Goal: Task Accomplishment & Management: Use online tool/utility

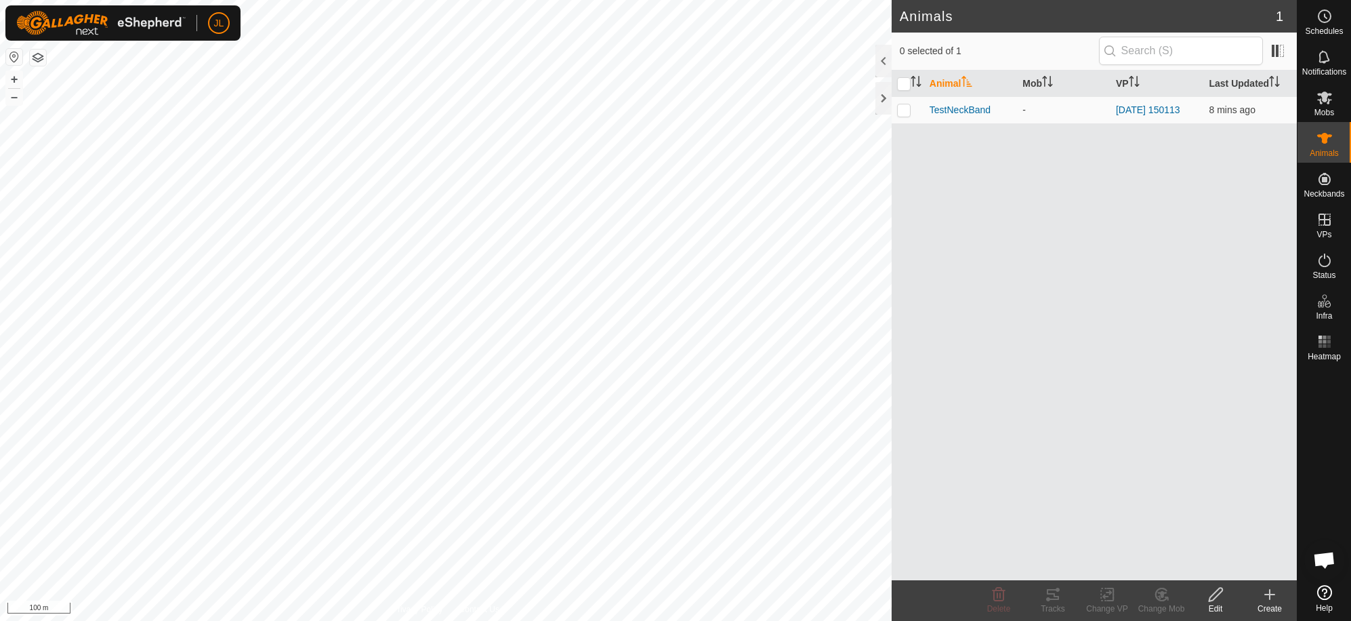
click at [1271, 600] on icon at bounding box center [1270, 594] width 16 height 16
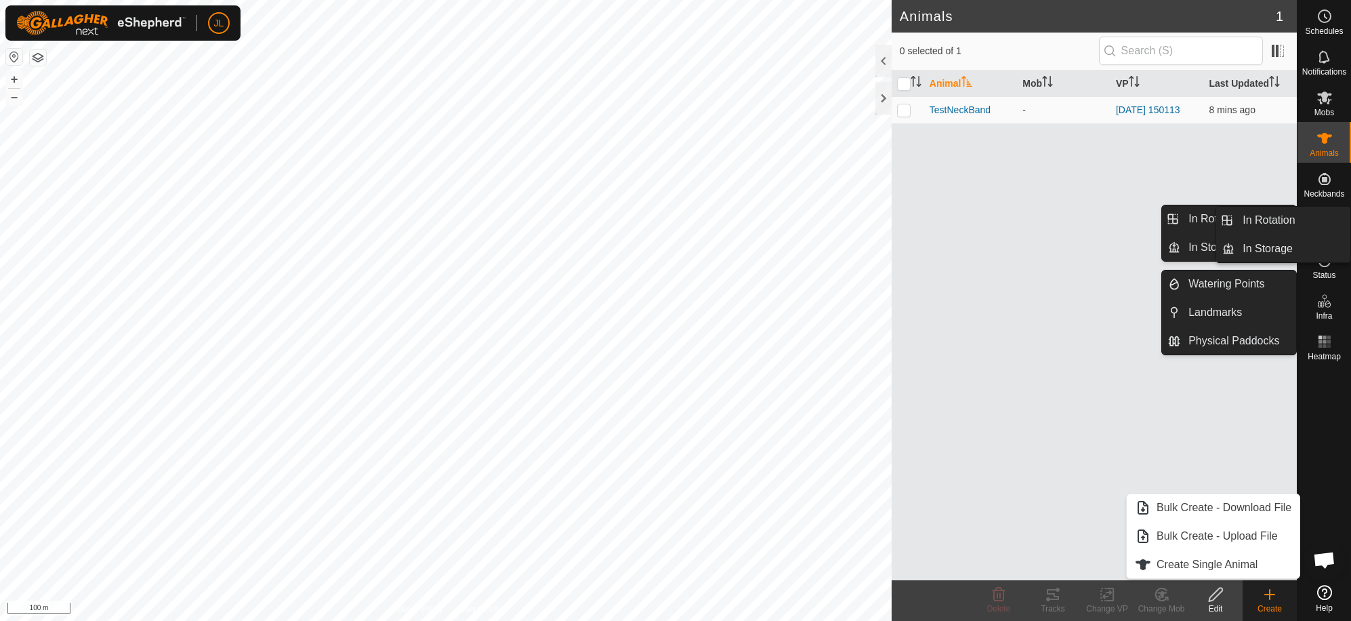
click at [1319, 203] on div "Neckbands" at bounding box center [1325, 183] width 54 height 41
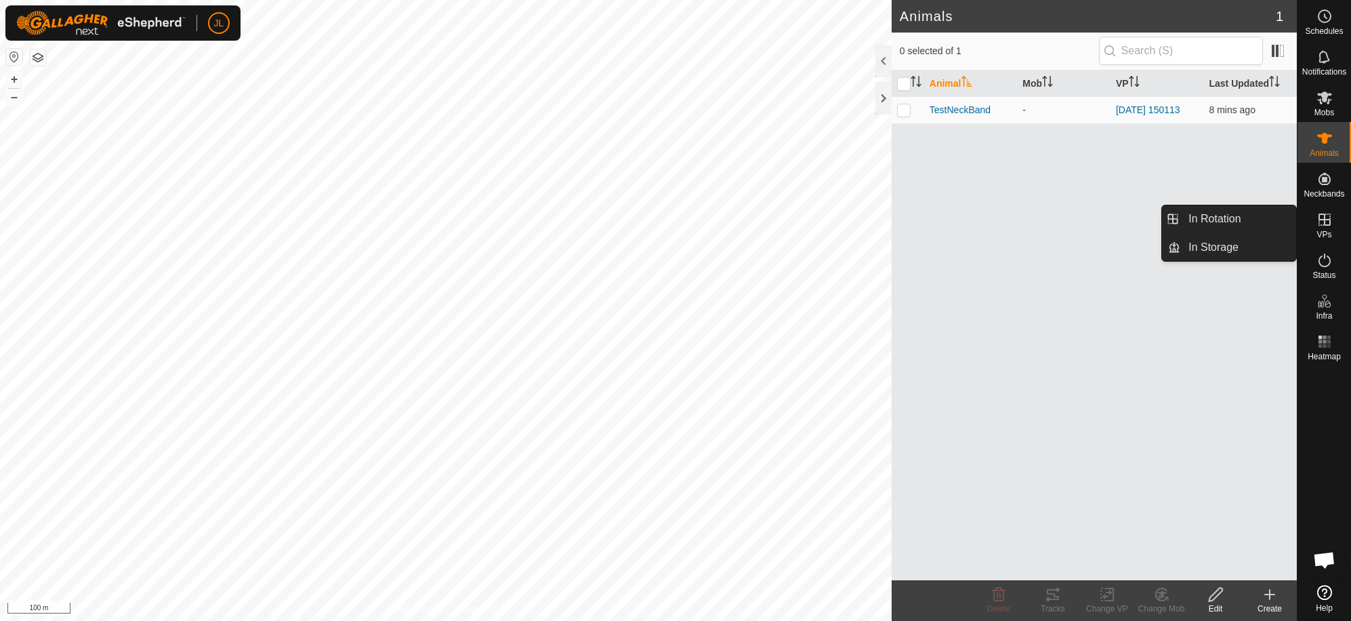
click at [1324, 233] on span "VPs" at bounding box center [1324, 234] width 15 height 8
click at [1270, 601] on icon at bounding box center [1270, 594] width 16 height 16
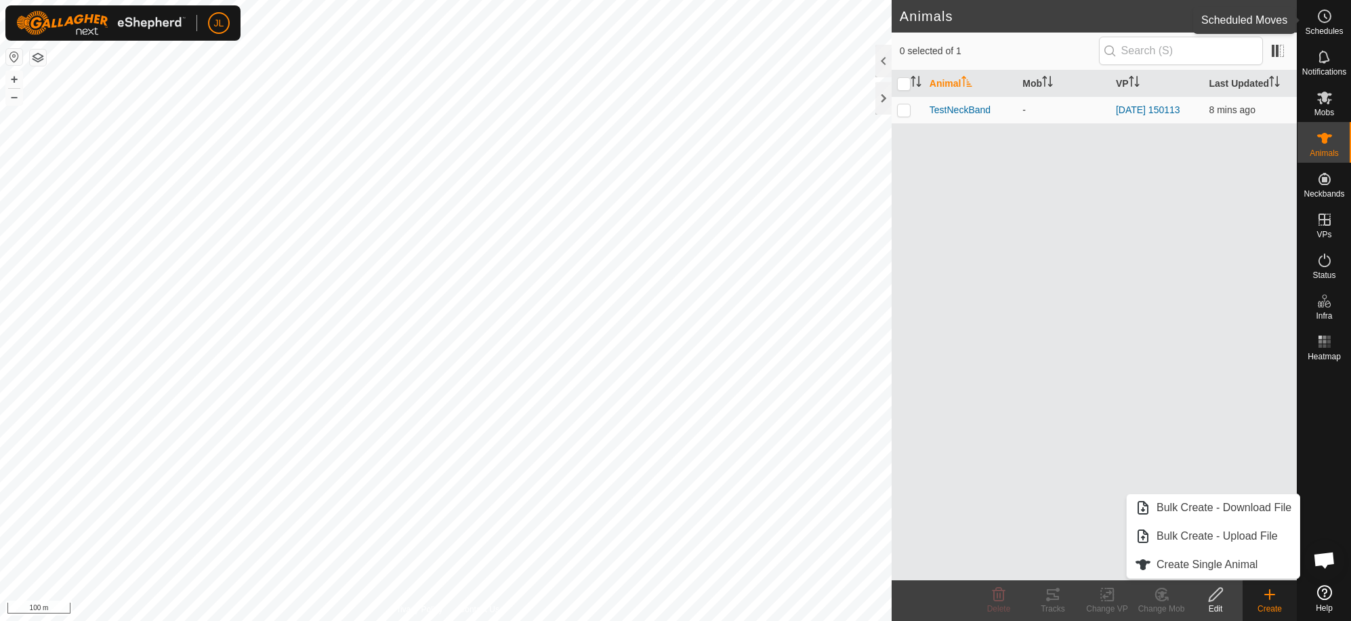
click at [1332, 27] on span "Schedules" at bounding box center [1324, 31] width 38 height 8
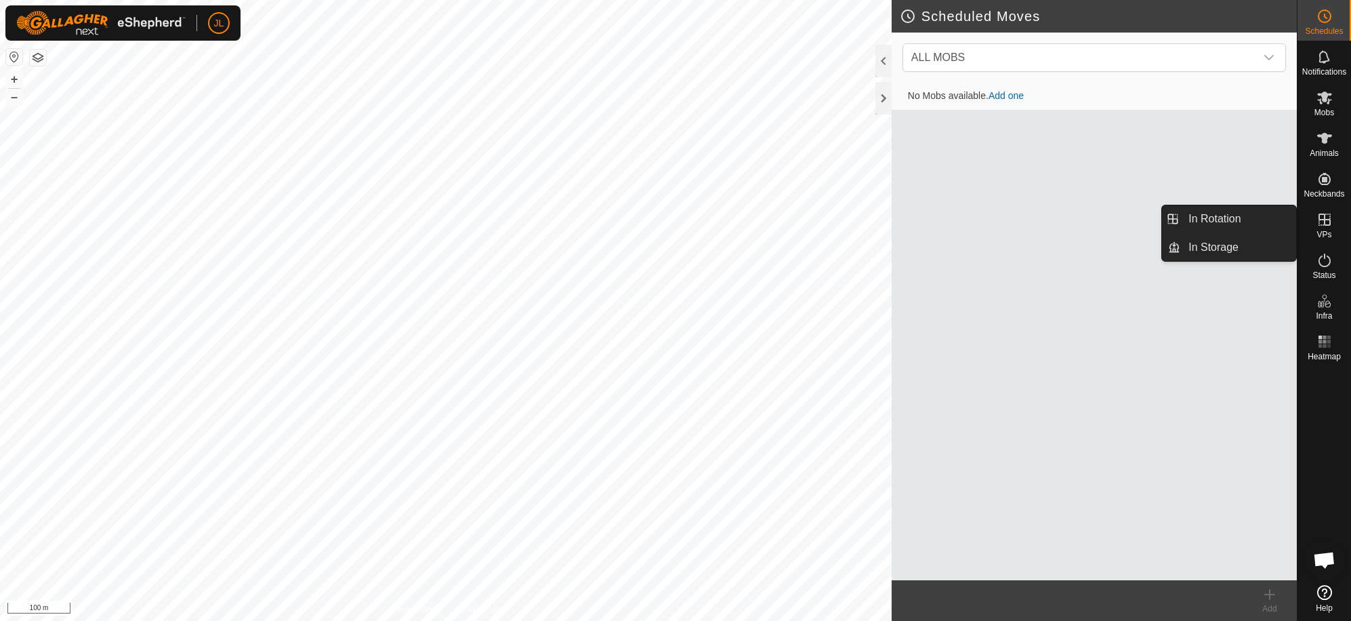
click at [1330, 227] on icon at bounding box center [1325, 219] width 16 height 16
click at [1324, 224] on icon at bounding box center [1325, 219] width 12 height 12
click at [1136, 354] on div "No Mobs available. Add one" at bounding box center [1094, 331] width 405 height 497
click at [1128, 447] on div "No Mobs available. Add one" at bounding box center [1094, 331] width 405 height 497
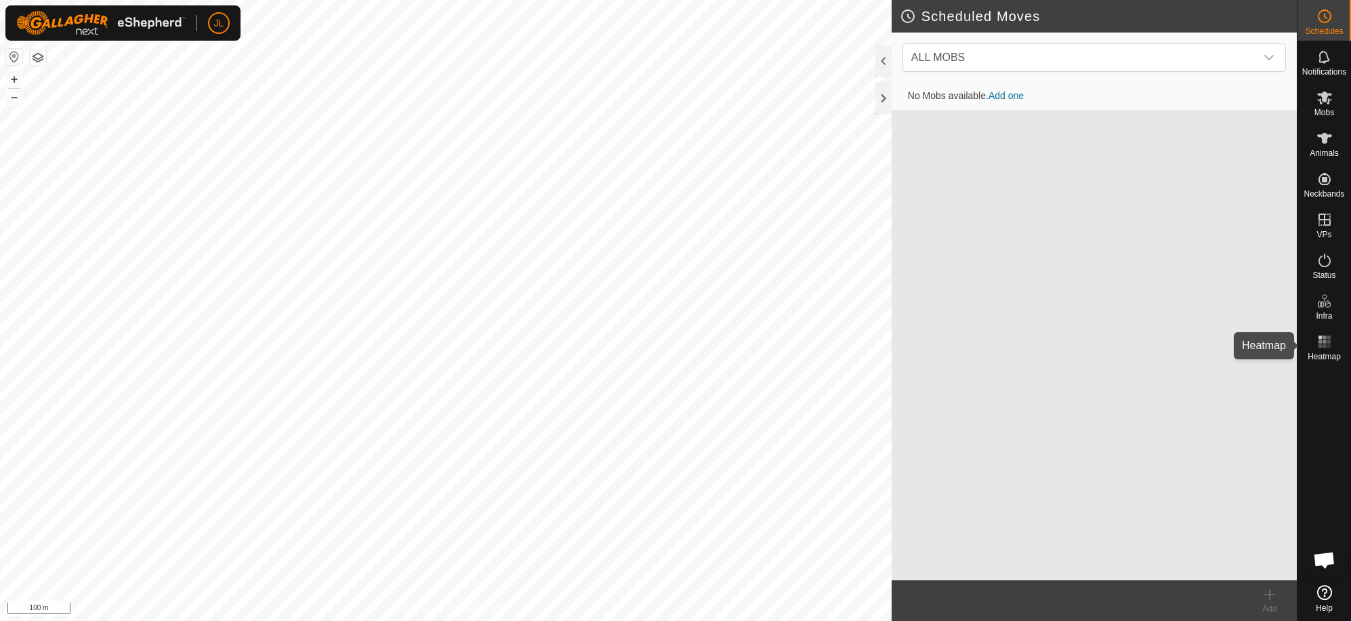
click at [1321, 344] on rect at bounding box center [1320, 345] width 3 height 3
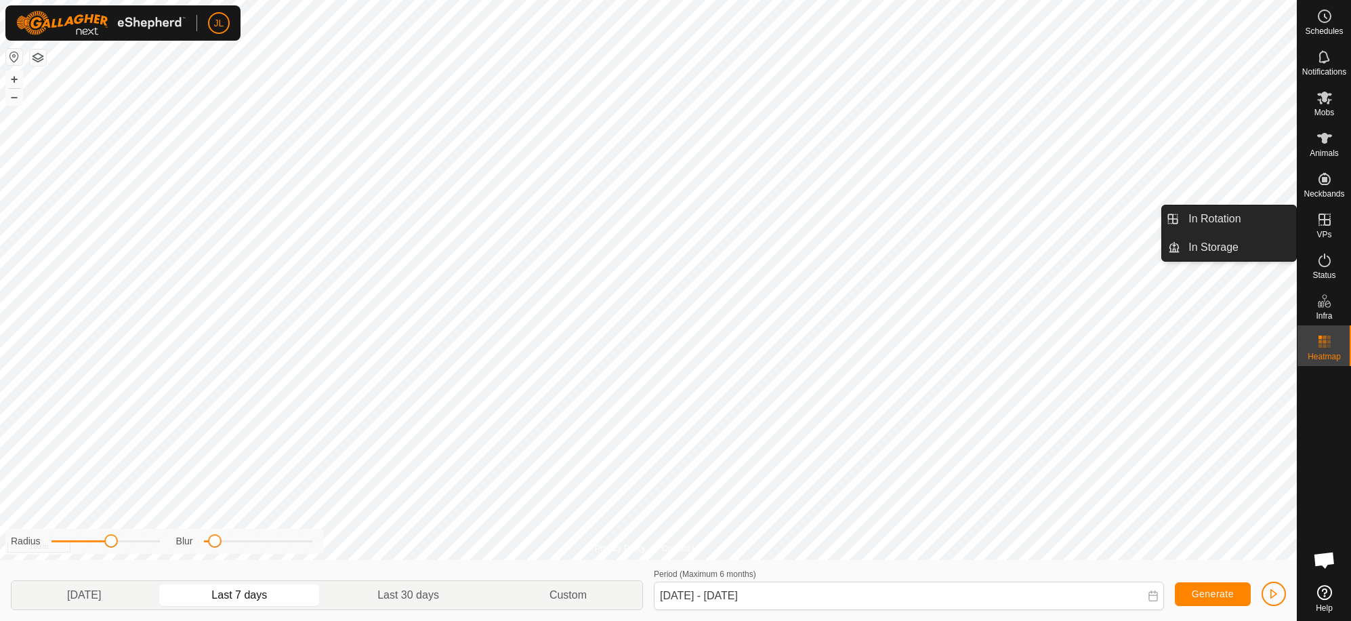
click at [1319, 226] on icon at bounding box center [1325, 219] width 16 height 16
click at [1323, 218] on icon at bounding box center [1325, 219] width 16 height 16
click at [1219, 219] on link "In Rotation" at bounding box center [1238, 218] width 116 height 27
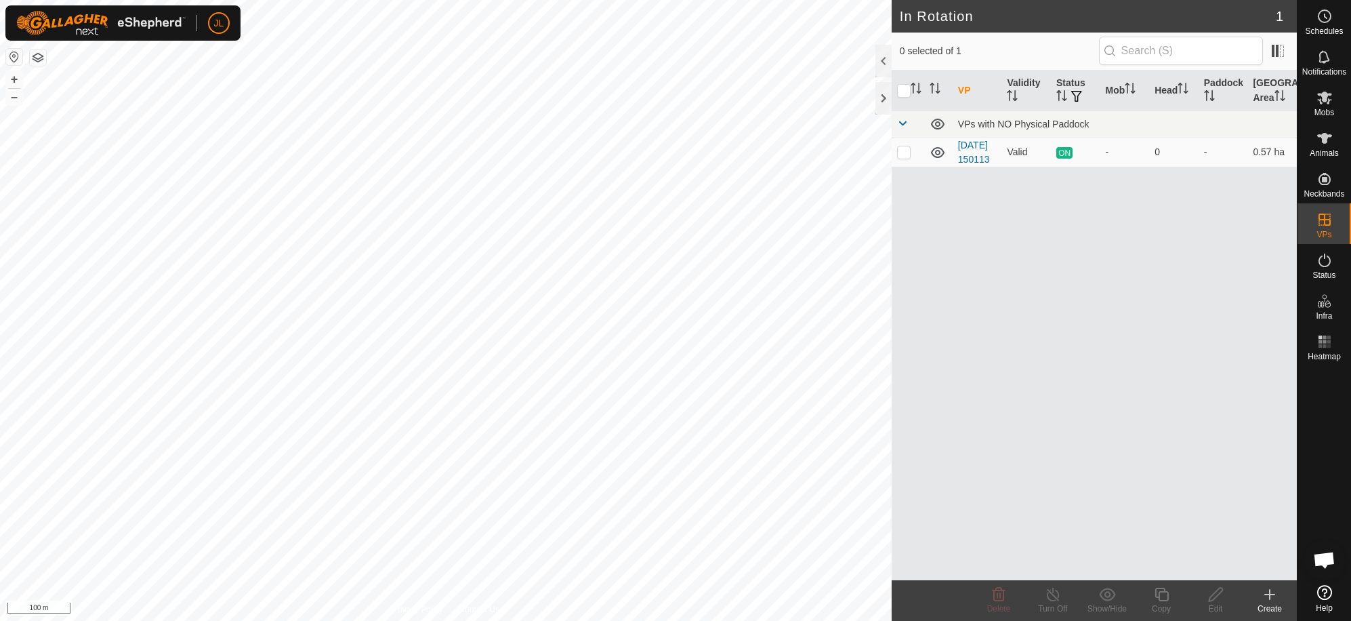
click at [1273, 598] on icon at bounding box center [1270, 594] width 16 height 16
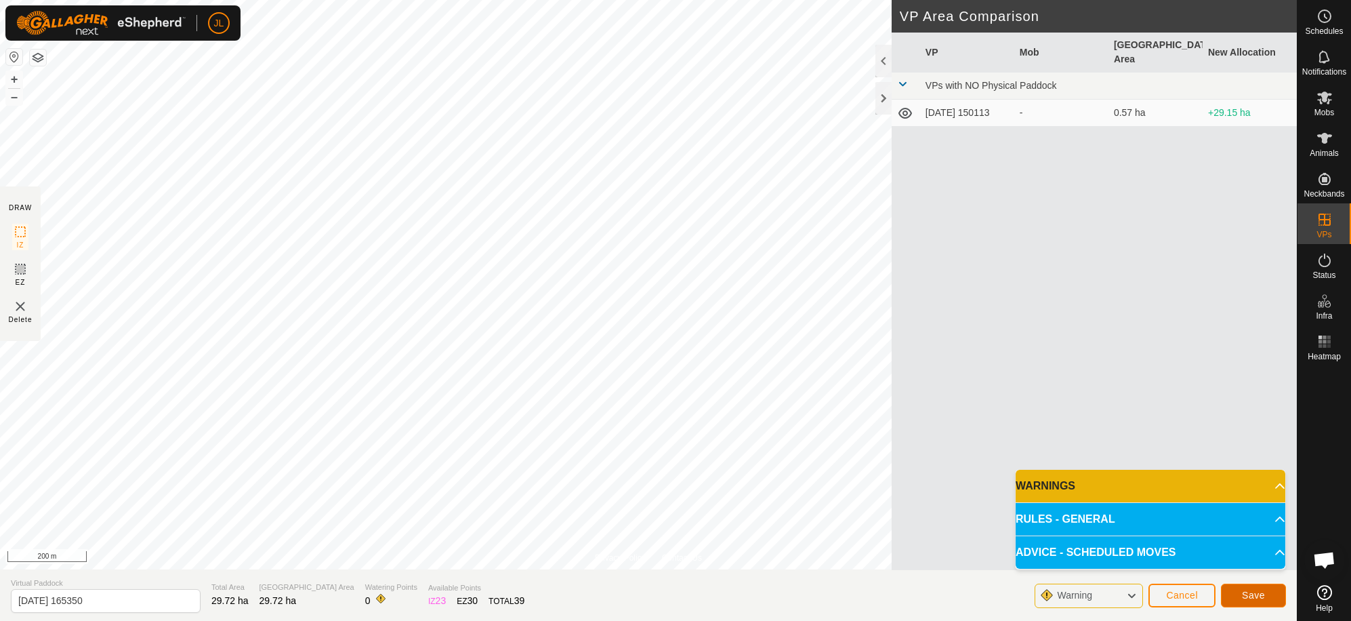
click at [1248, 595] on span "Save" at bounding box center [1253, 595] width 23 height 11
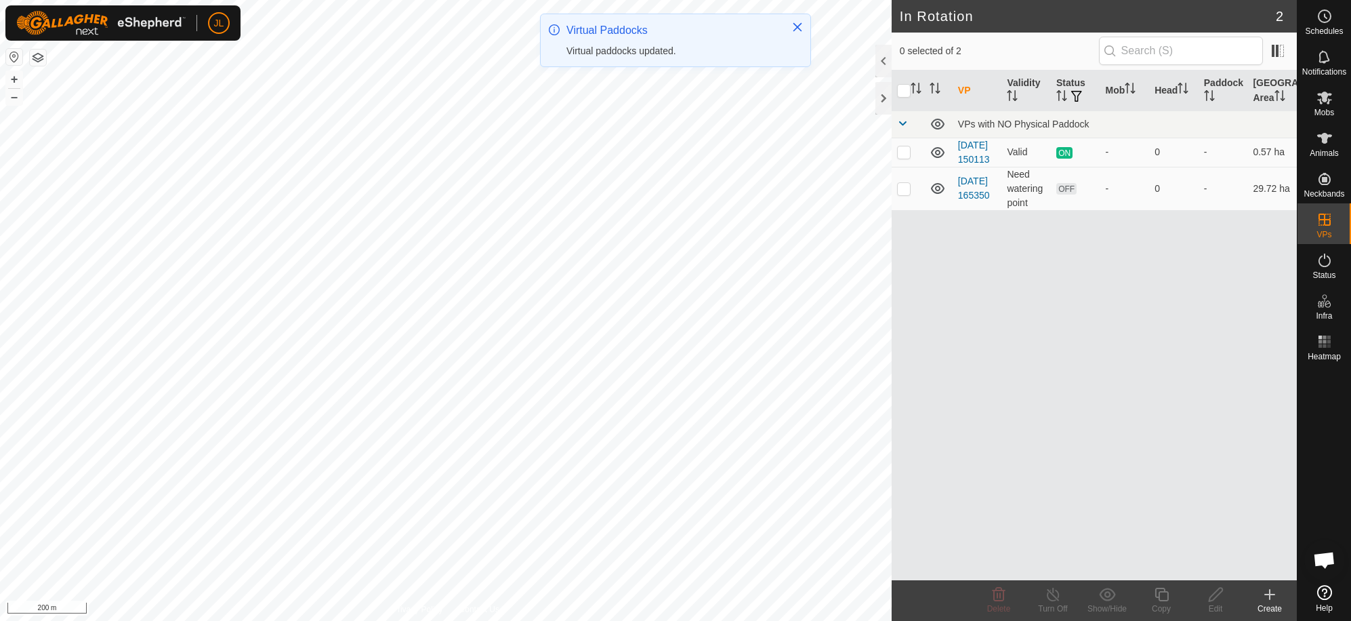
click at [1269, 594] on icon at bounding box center [1269, 594] width 9 height 0
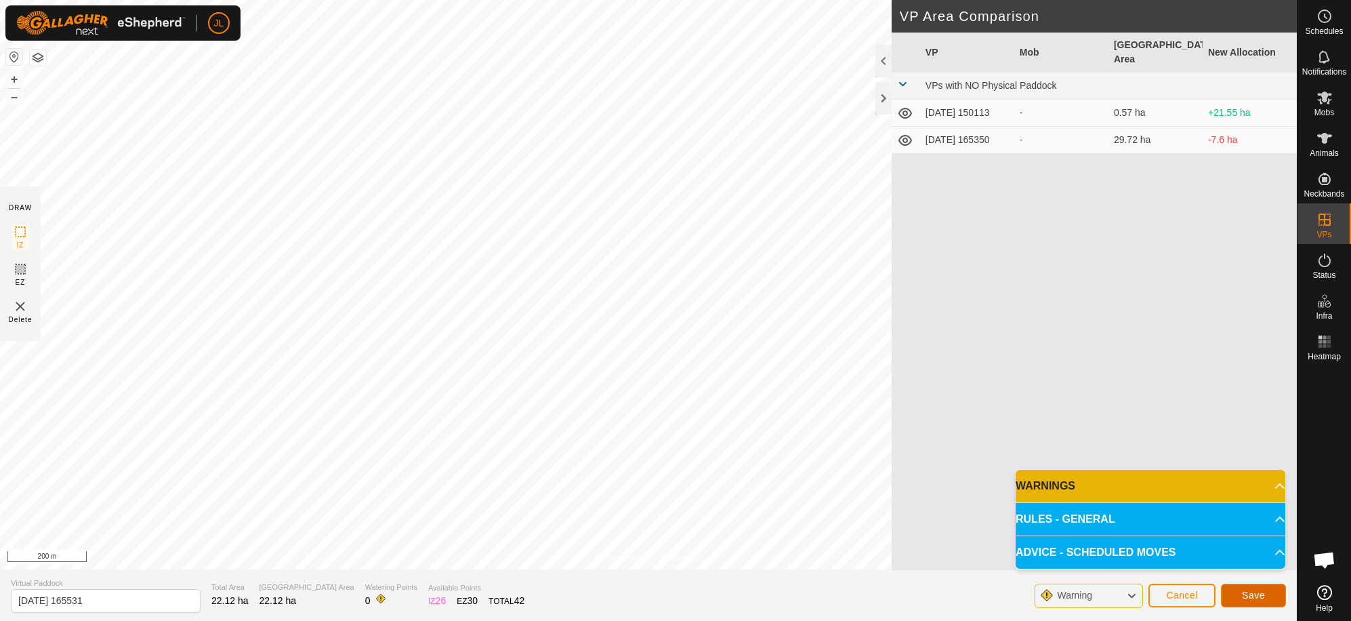
click at [1251, 596] on span "Save" at bounding box center [1253, 595] width 23 height 11
